Goal: Task Accomplishment & Management: Complete application form

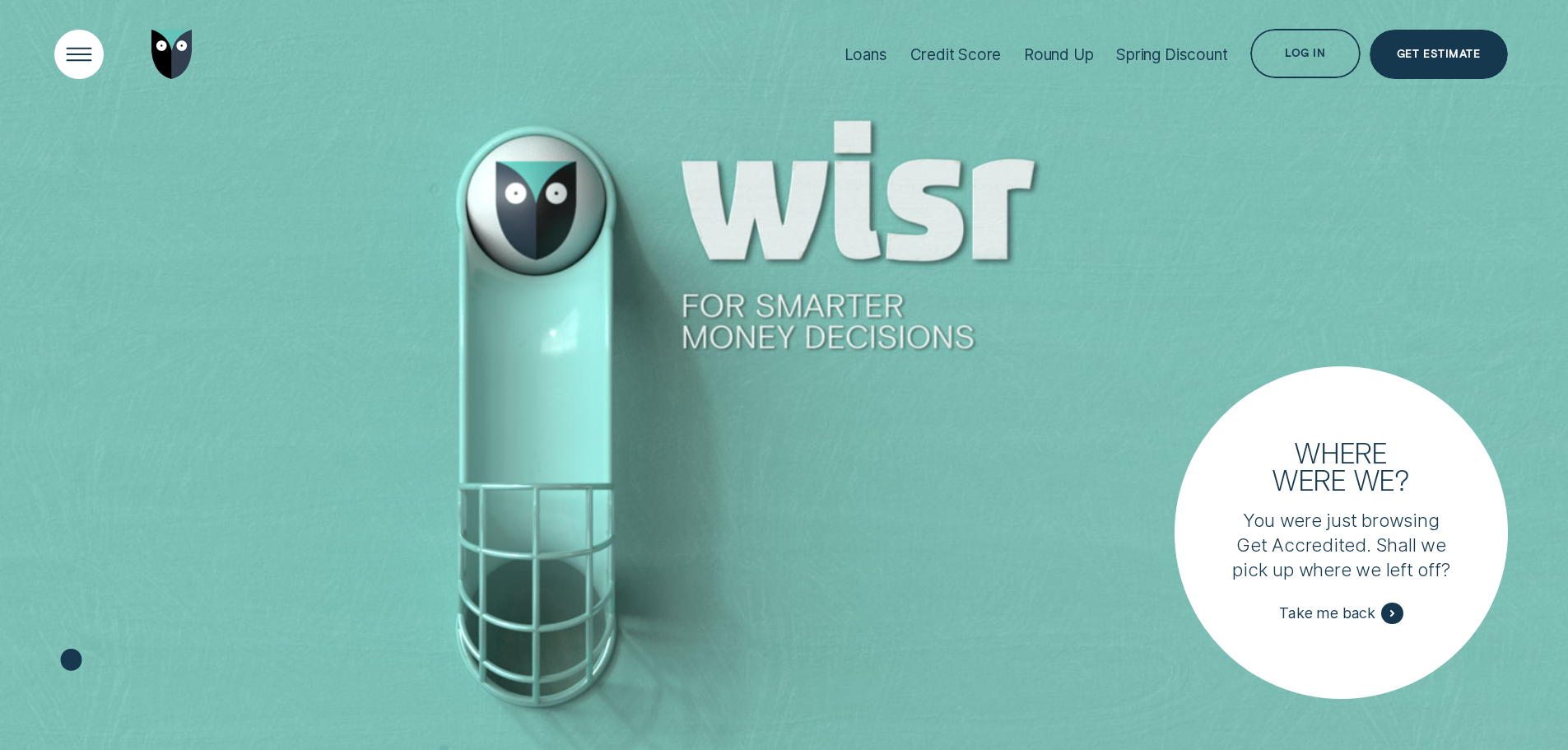
click at [97, 51] on div "Open Menu" at bounding box center [78, 54] width 70 height 70
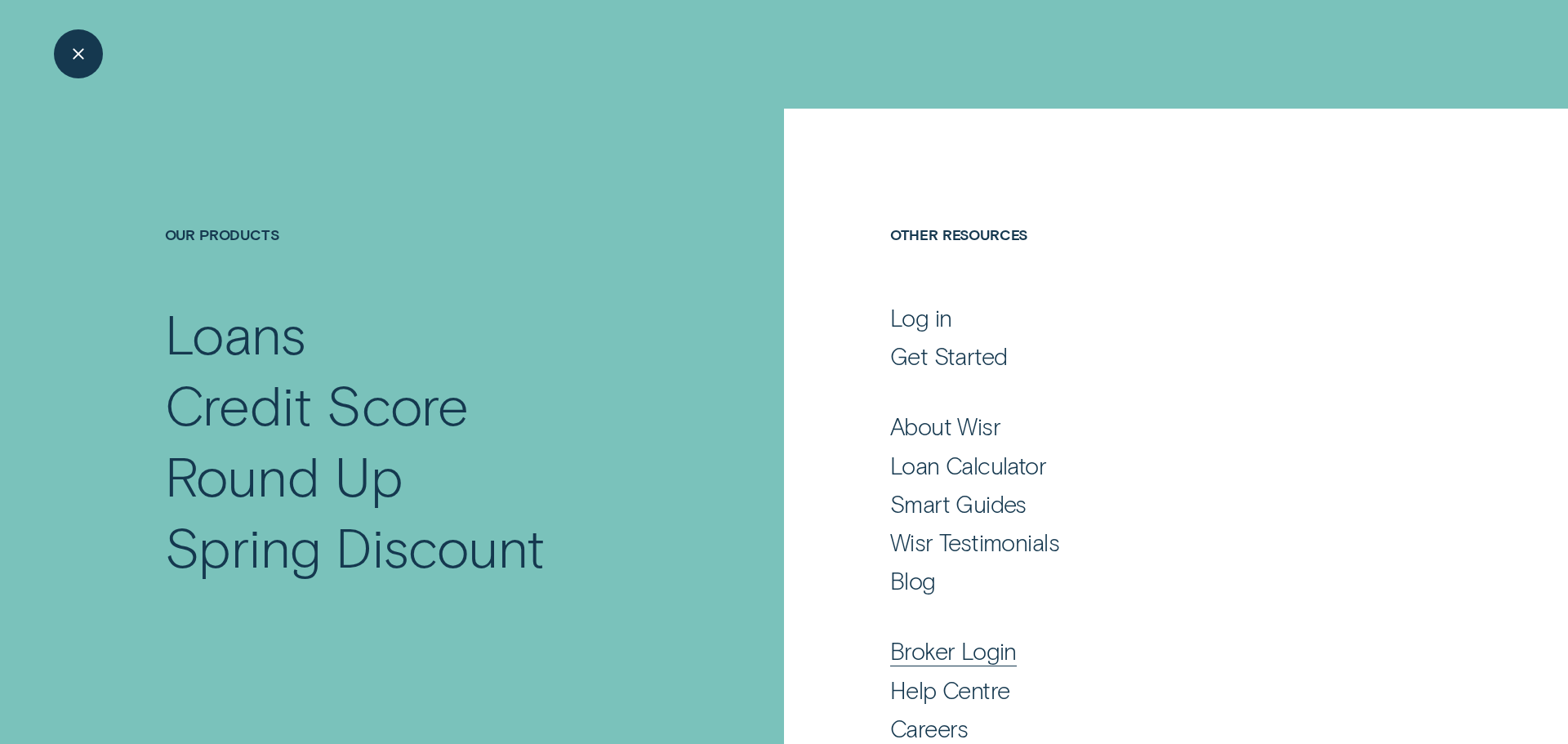
click at [1000, 653] on div "Broker Login" at bounding box center [953, 651] width 127 height 29
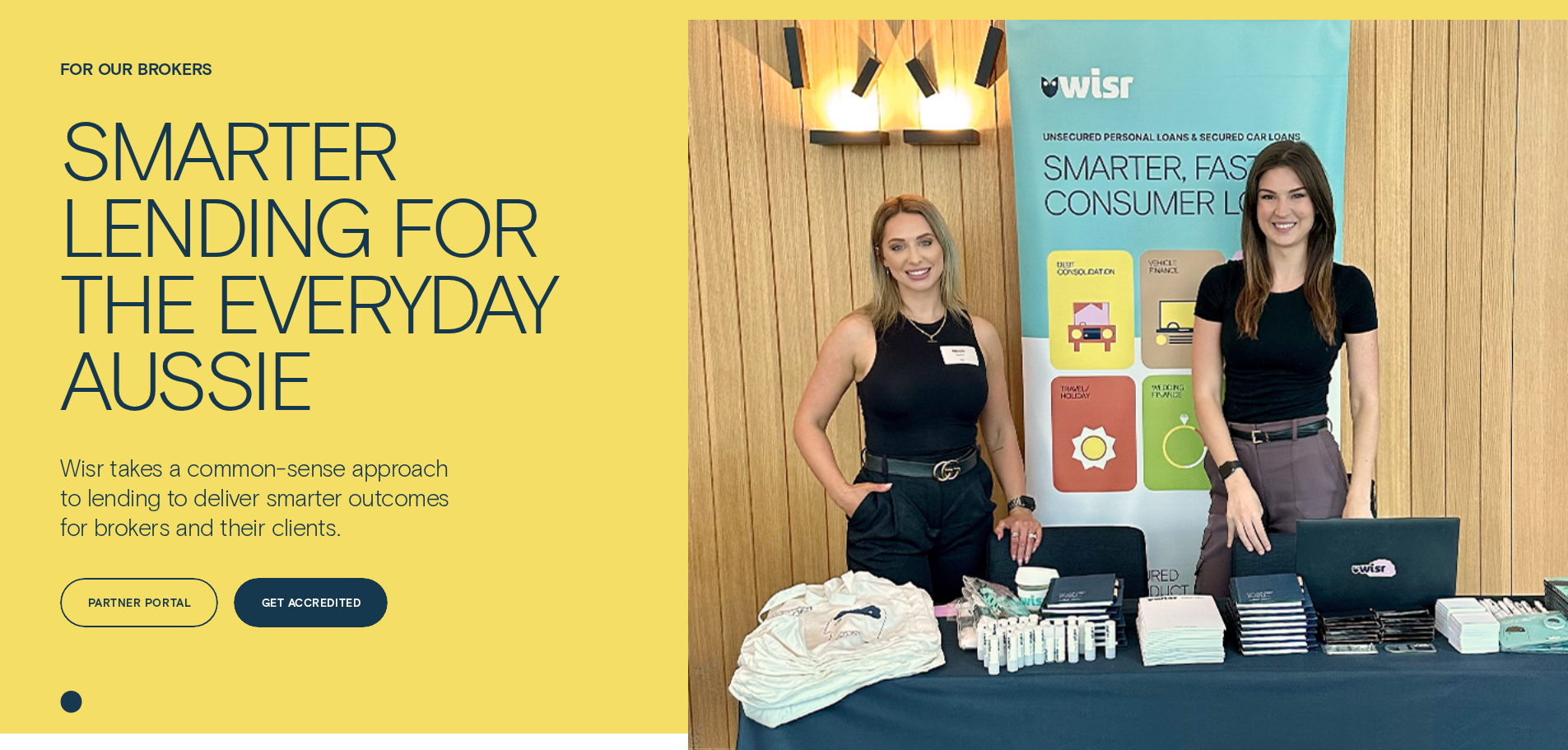
scroll to position [247, 0]
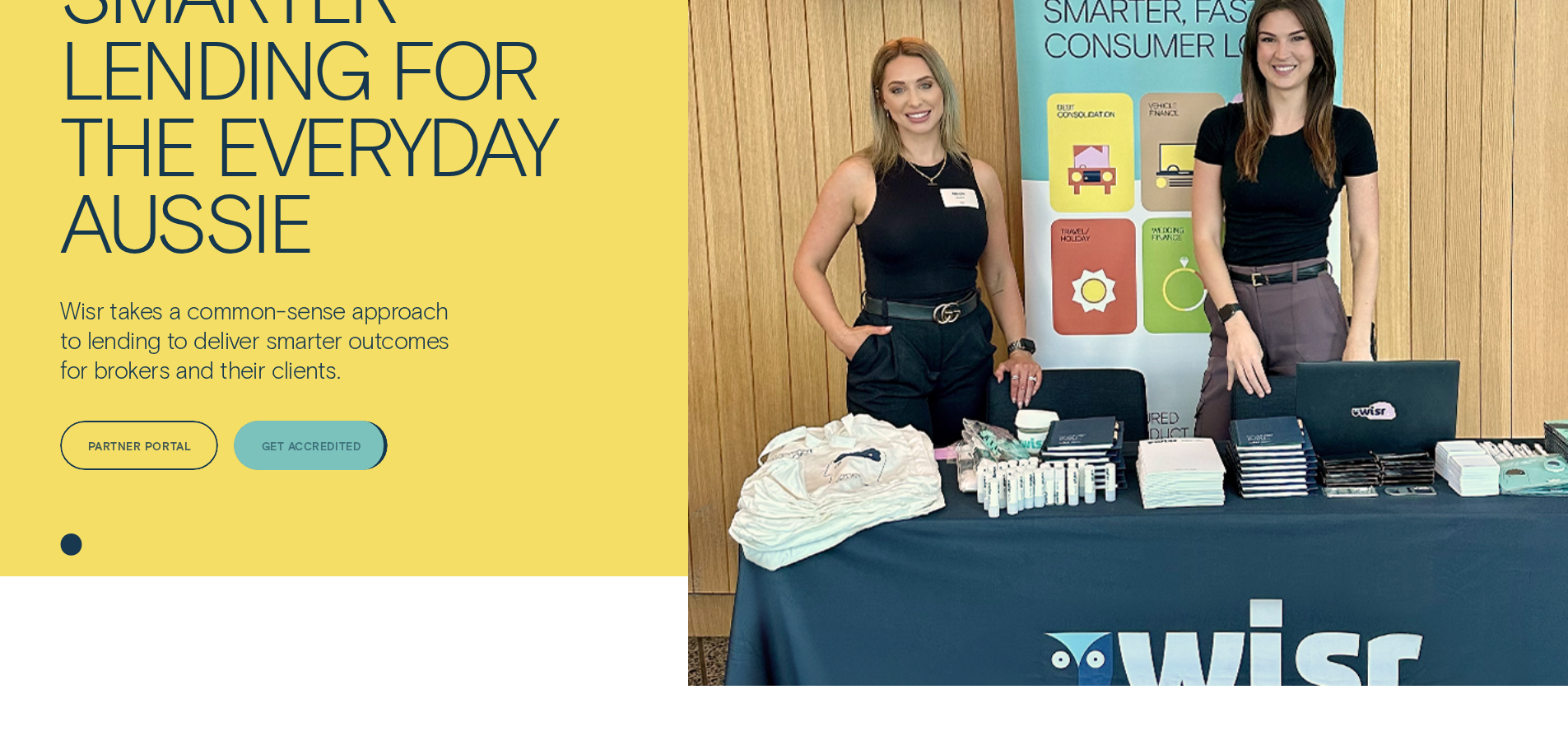
click at [343, 456] on div "Get Accredited" at bounding box center [311, 445] width 154 height 49
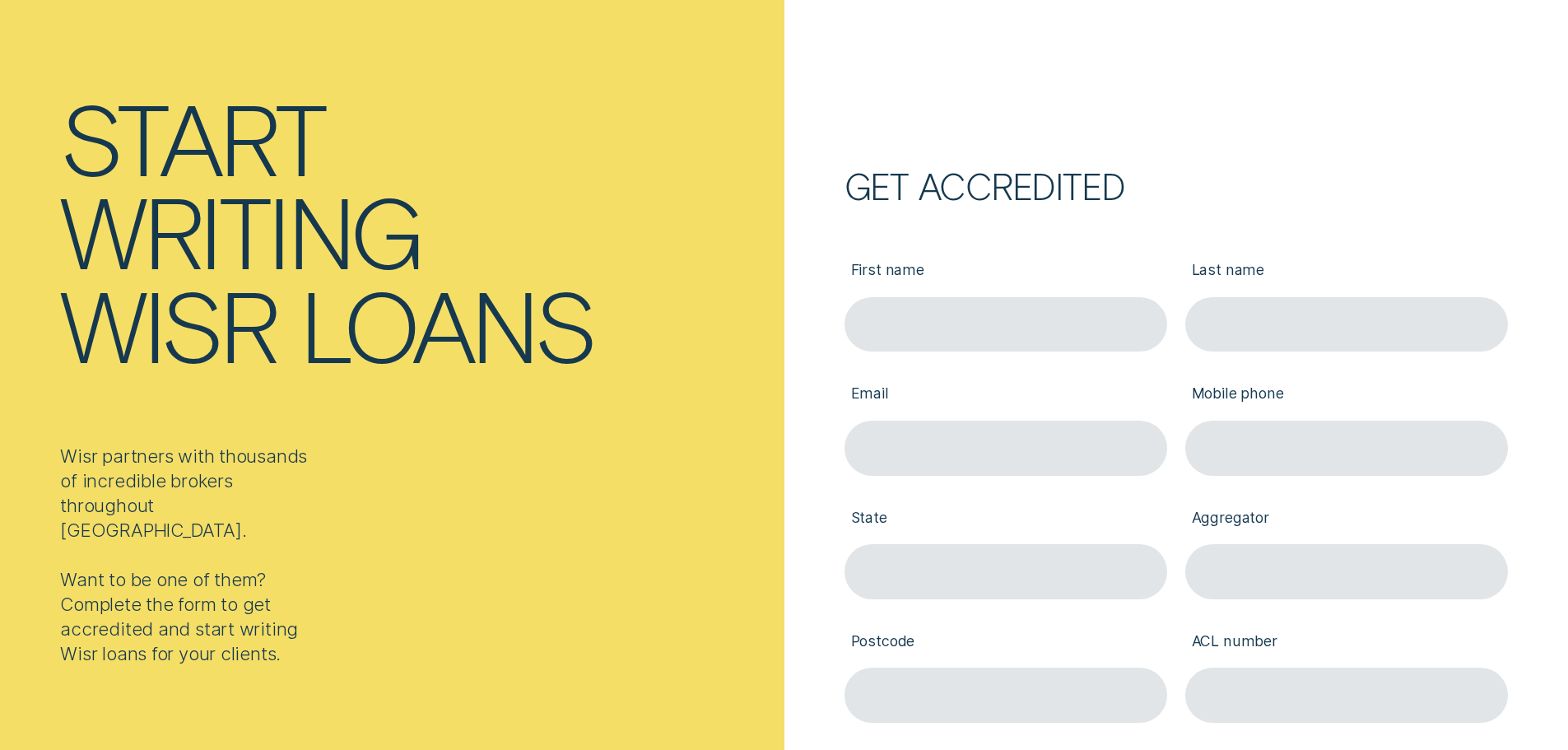
scroll to position [247, 0]
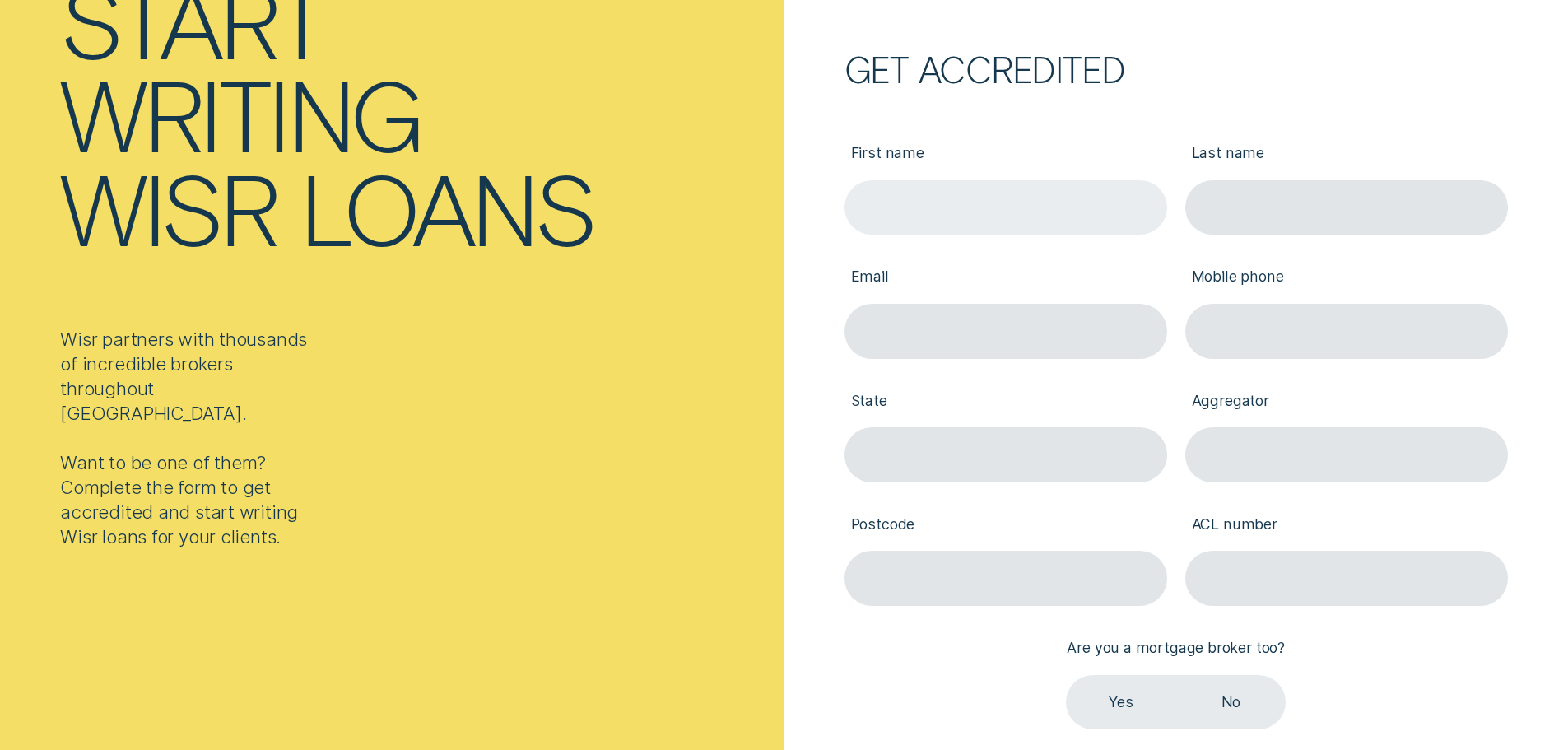
click at [991, 219] on input "First name" at bounding box center [1006, 208] width 323 height 55
type input "George"
type input "Popadalis"
type input "info@blackmountainfinancial.com.au"
type input "0432575947"
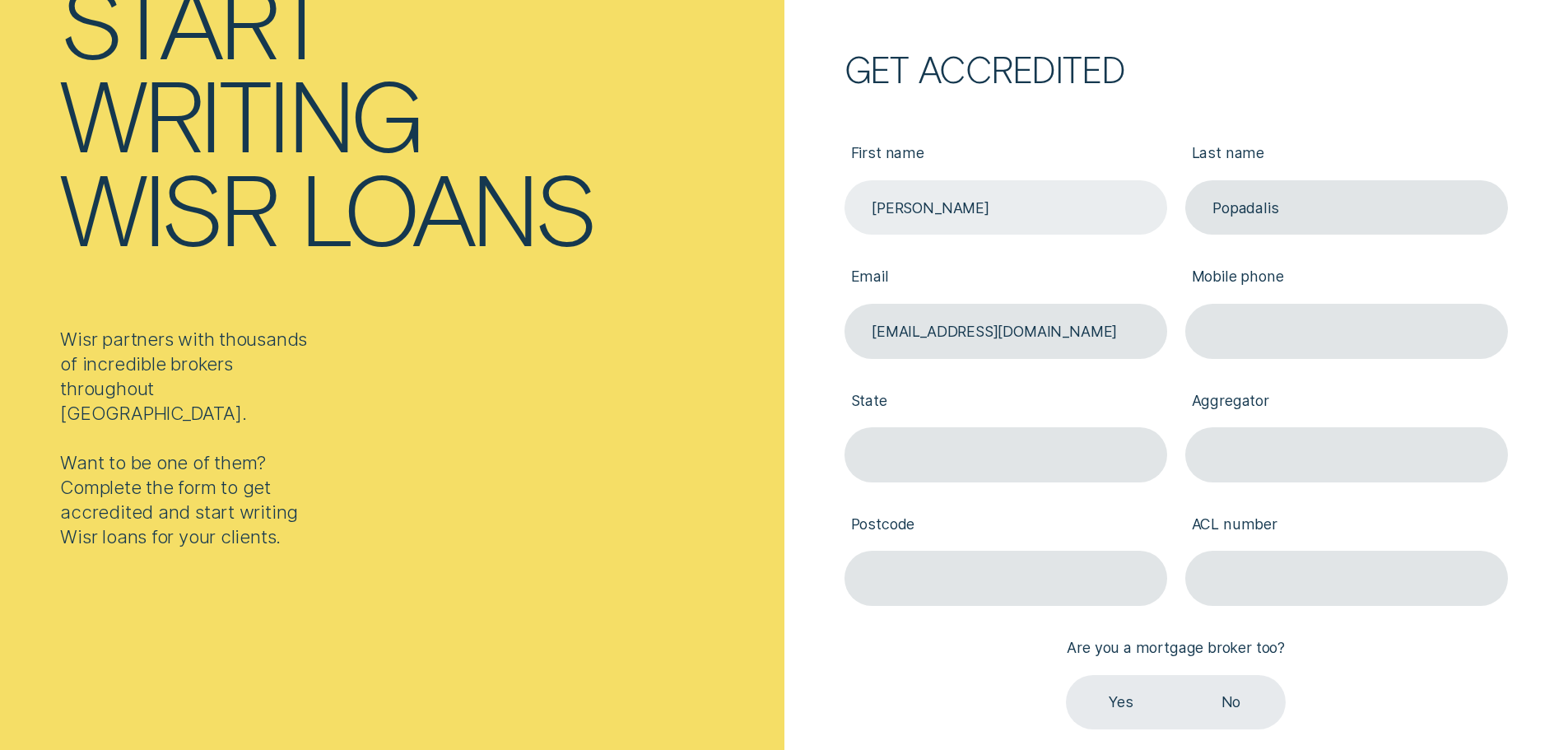
type input "NSW"
type input "2580"
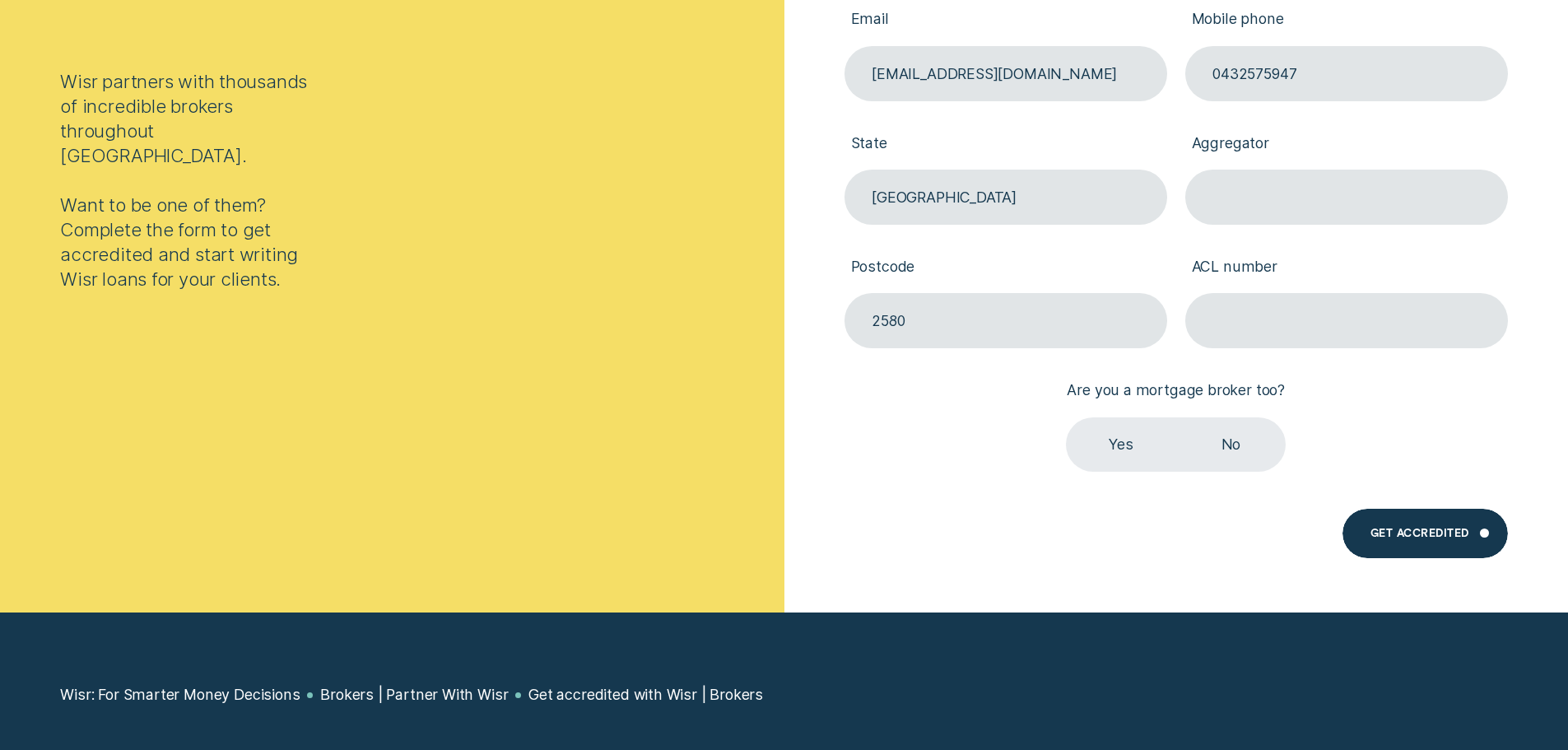
scroll to position [412, 0]
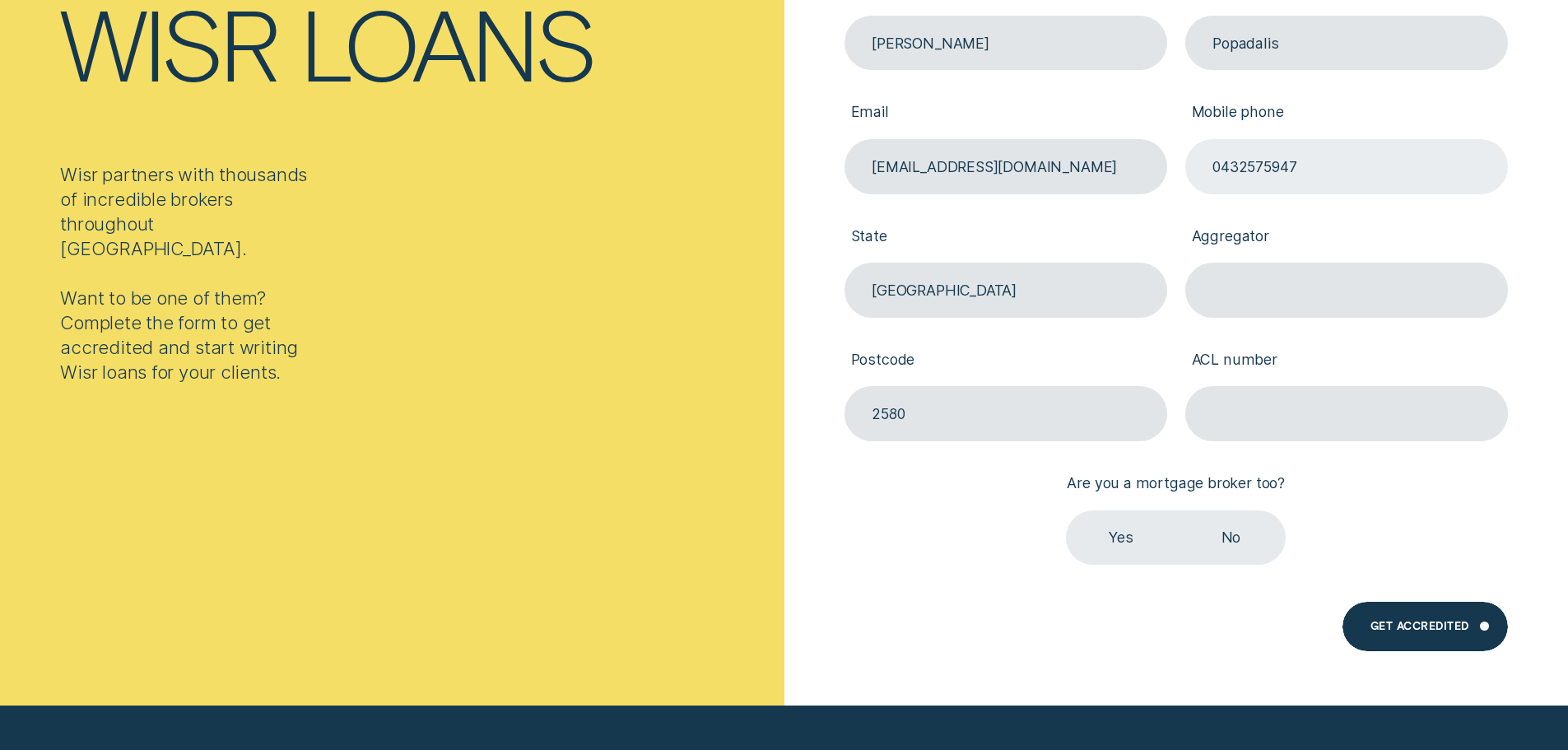
click at [1263, 171] on input "0432575947" at bounding box center [1347, 166] width 323 height 55
type input "0413626191"
type input "ACT"
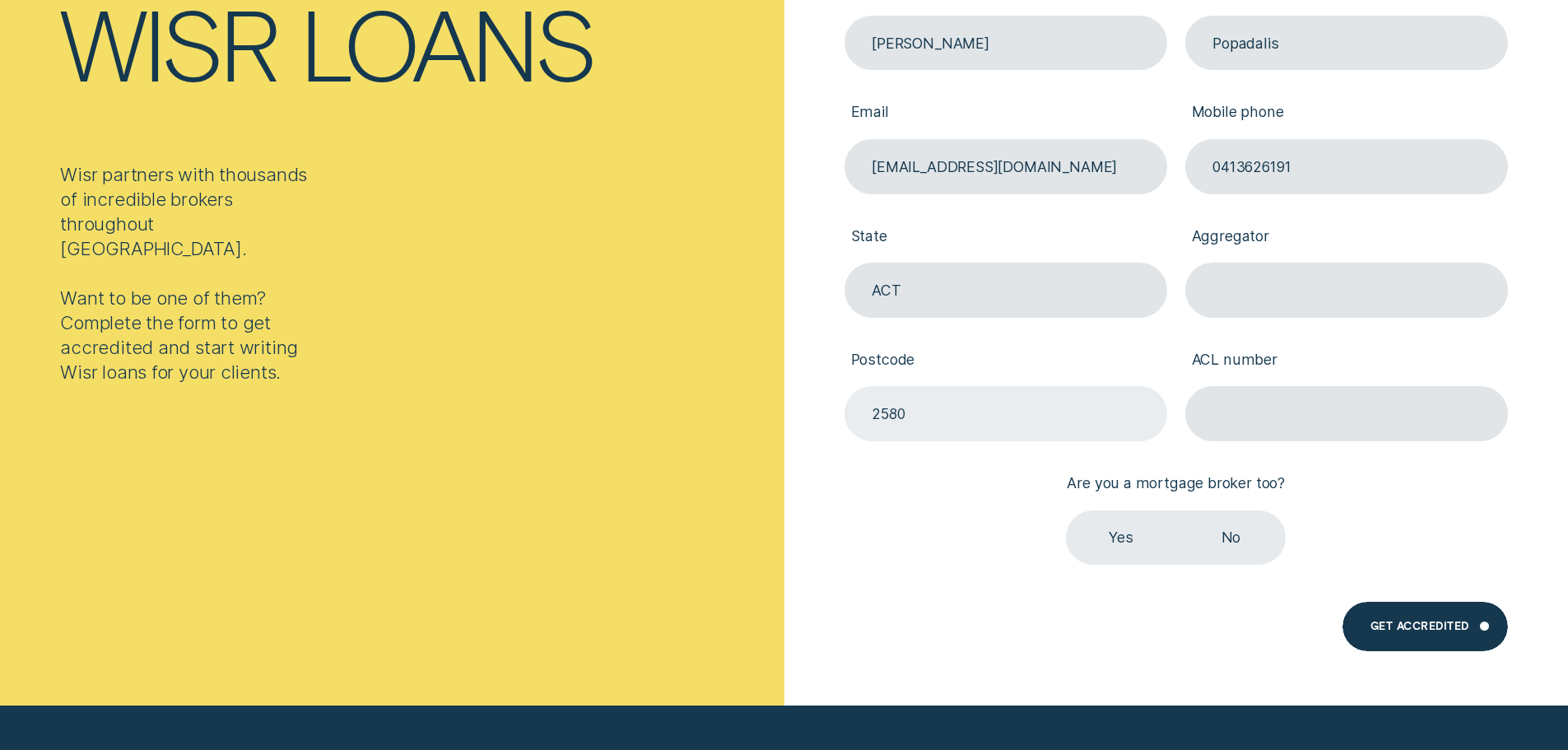
click at [872, 411] on input "2580" at bounding box center [1006, 414] width 323 height 55
type input "2600"
type input "524152"
click at [1118, 554] on label "Yes" at bounding box center [1120, 537] width 109 height 55
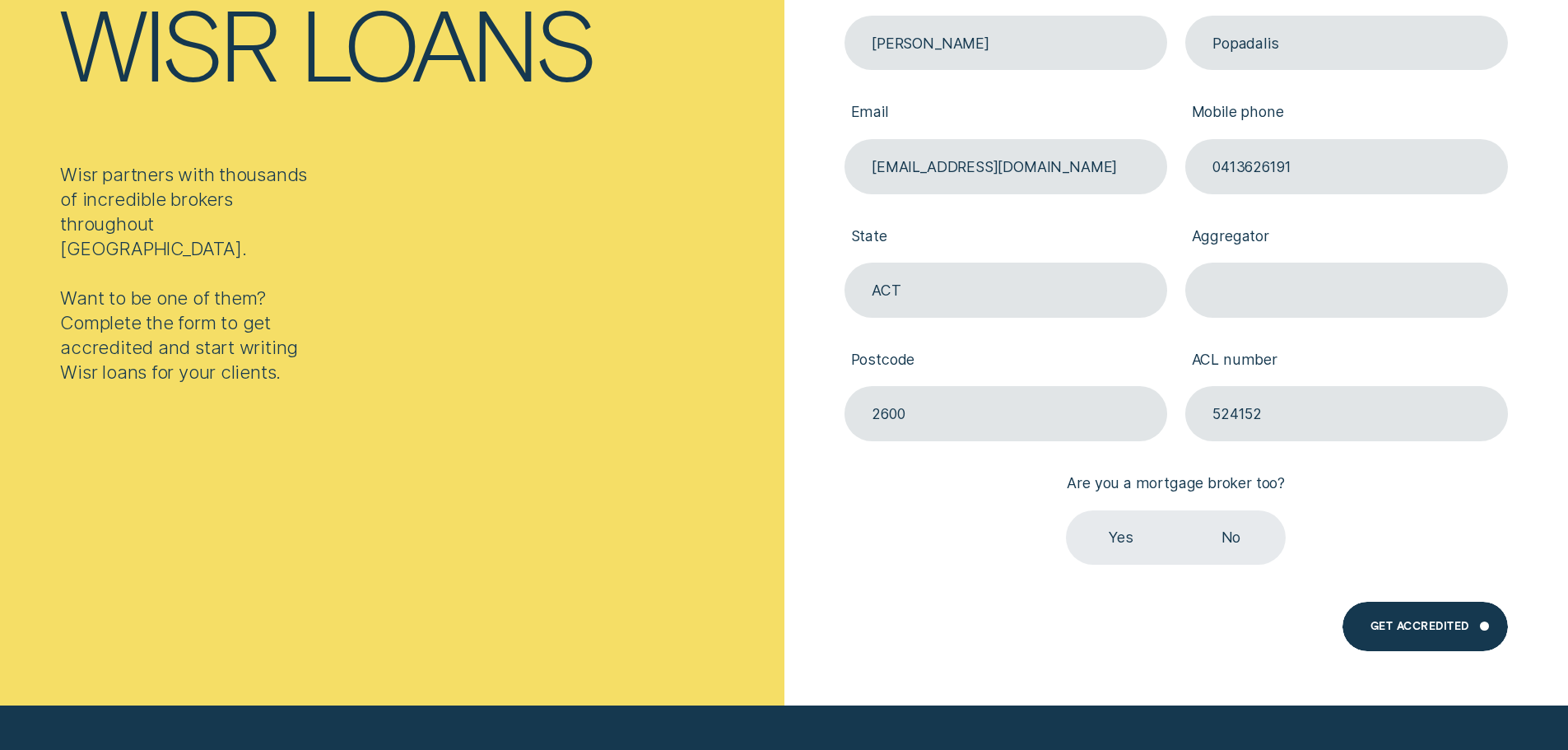
click at [1113, 534] on label "Yes" at bounding box center [1120, 537] width 109 height 55
click at [1066, 510] on input "Yes" at bounding box center [1066, 510] width 0 height 0
click at [1473, 629] on div "Get Accredited" at bounding box center [1425, 626] width 164 height 49
click at [1306, 283] on input "Aggregator" at bounding box center [1347, 290] width 323 height 55
type input "connective"
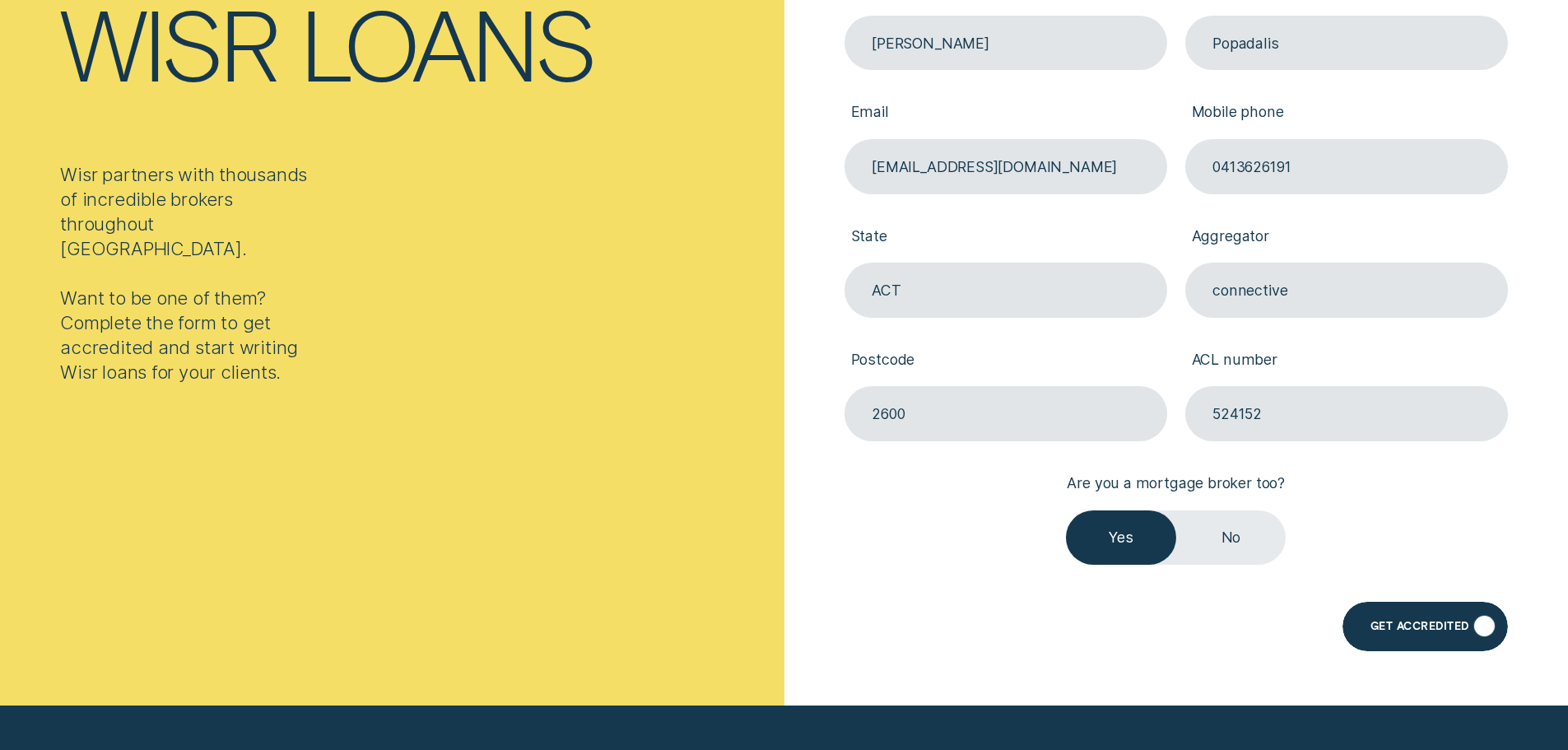
click at [1460, 624] on div "Get Accredited" at bounding box center [1420, 629] width 99 height 10
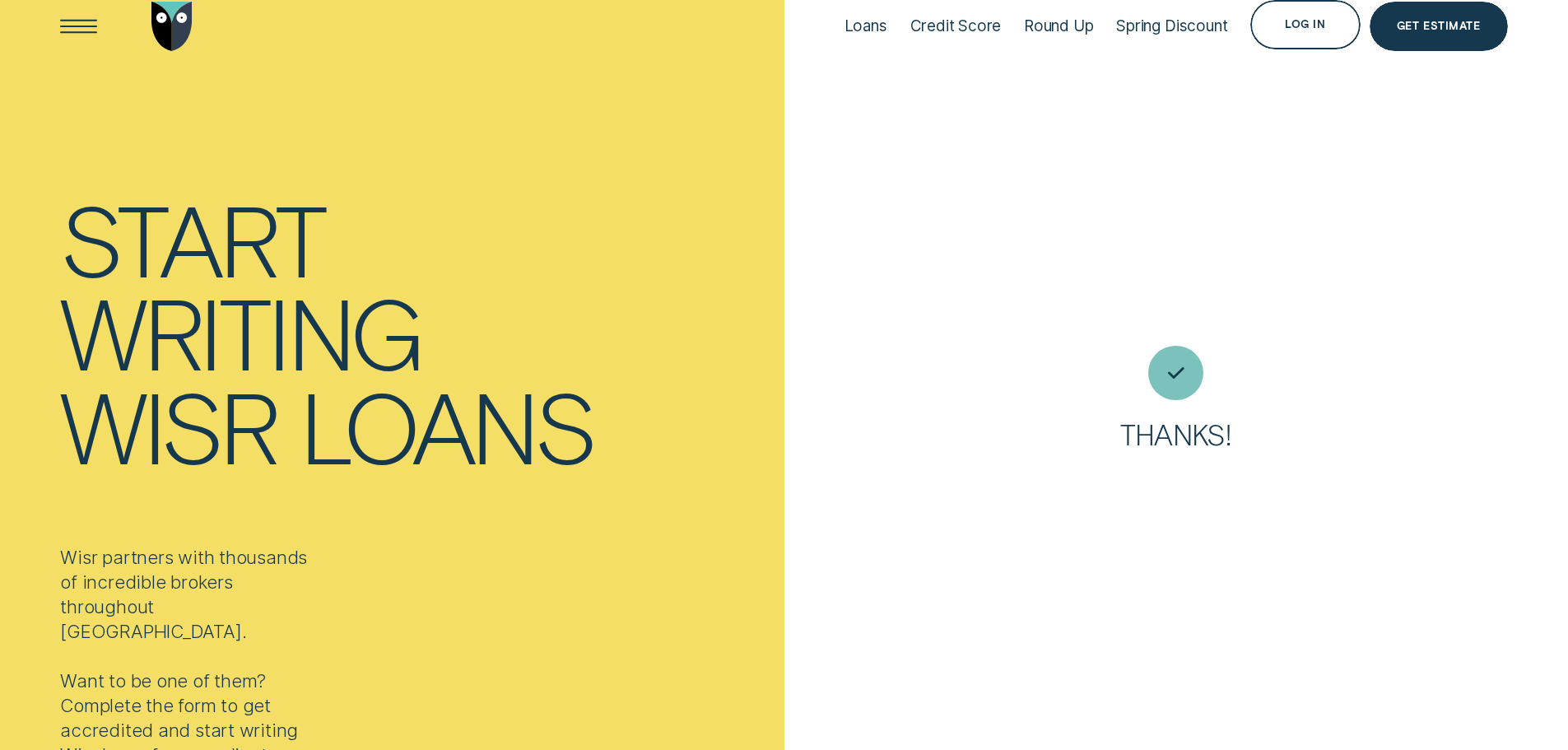
scroll to position [0, 0]
